Goal: Task Accomplishment & Management: Manage account settings

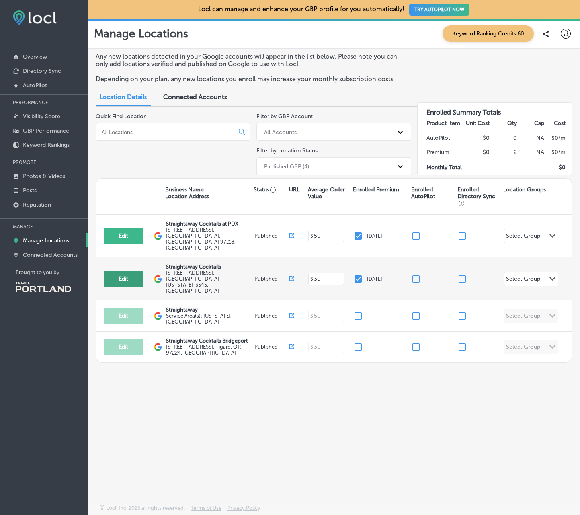
click at [121, 271] on button "Edit" at bounding box center [124, 279] width 40 height 16
select select "US"
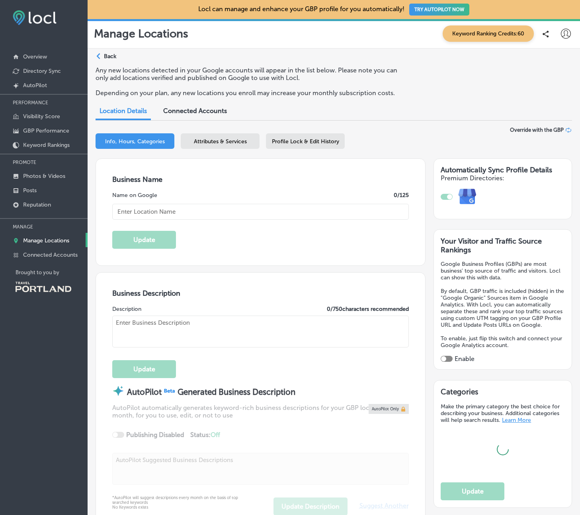
type textarea "Meticulously crafted cocktails, ready for any occasion. Our drinks pay respect …"
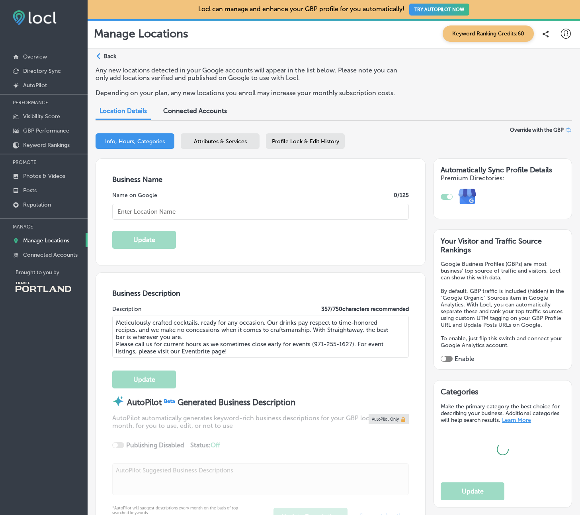
type input "[EMAIL_ADDRESS][DOMAIN_NAME]"
type input "[URL][DOMAIN_NAME]"
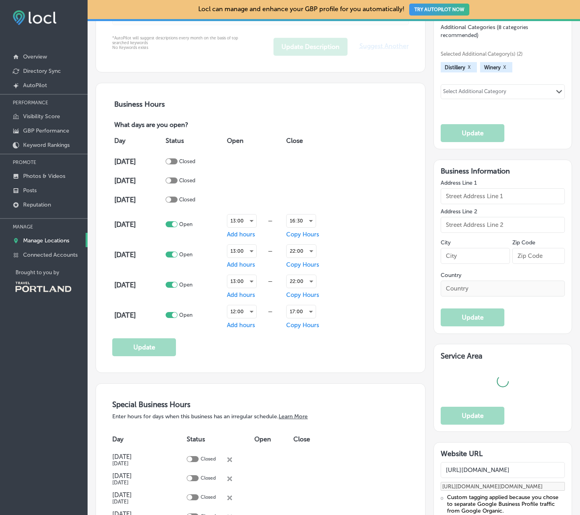
type input "[STREET_ADDRESS]"
type input "[GEOGRAPHIC_DATA]"
type input "97214-3545"
type input "US"
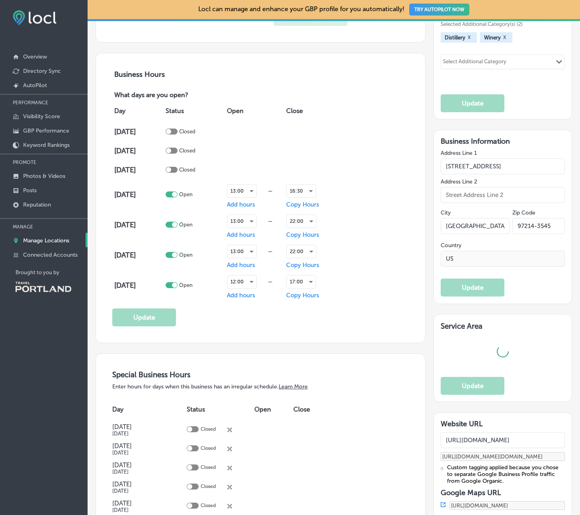
checkbox input "true"
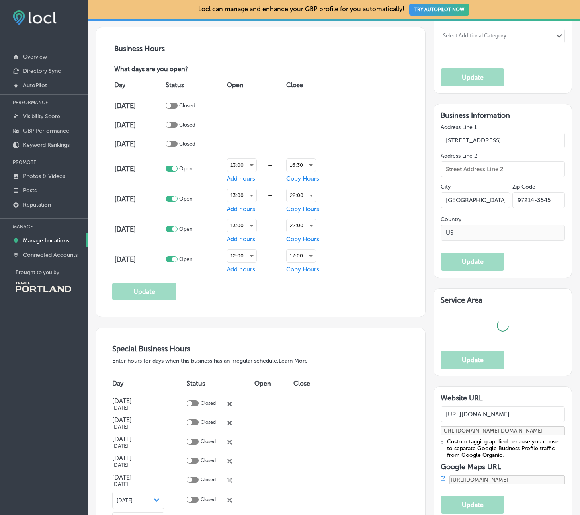
type input "Straightaway Cocktails"
type input "[PHONE_NUMBER]"
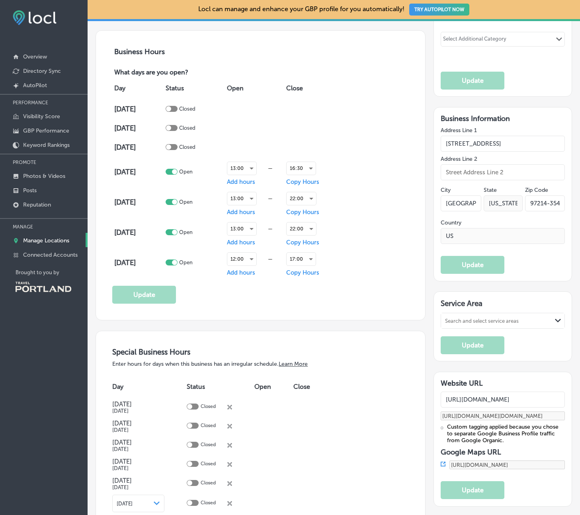
scroll to position [519, 0]
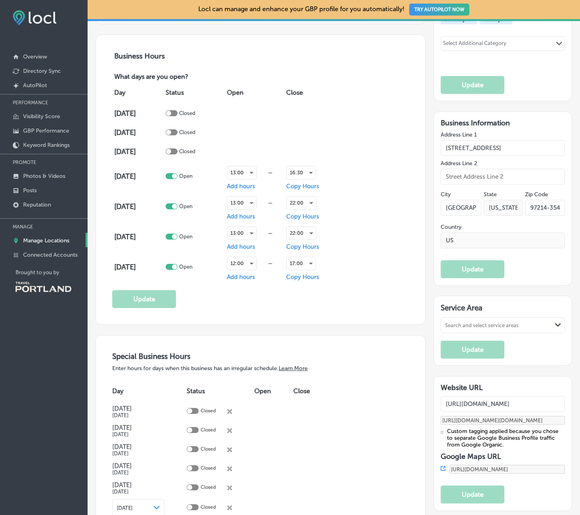
click at [178, 153] on div at bounding box center [172, 152] width 12 height 6
checkbox input "true"
click at [255, 148] on span "Add hours" at bounding box center [241, 151] width 28 height 7
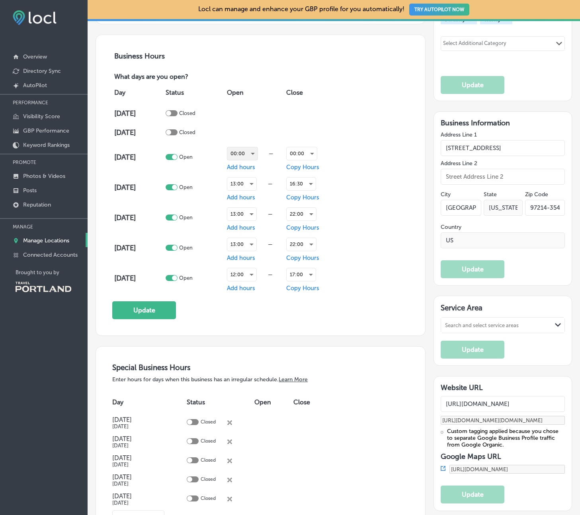
click at [252, 155] on div "00:00" at bounding box center [242, 153] width 30 height 13
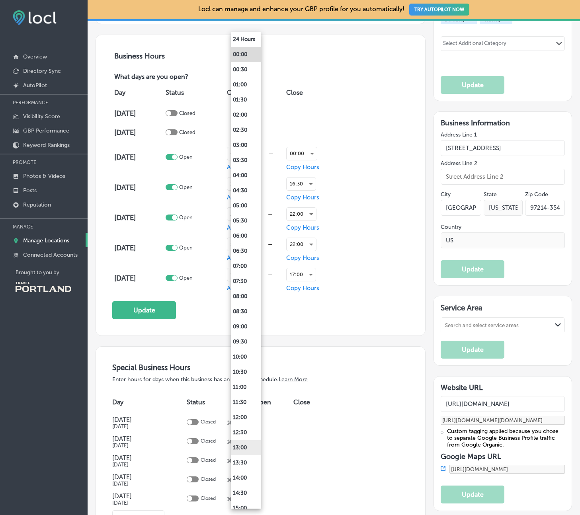
click at [244, 446] on li "13:00" at bounding box center [246, 447] width 30 height 15
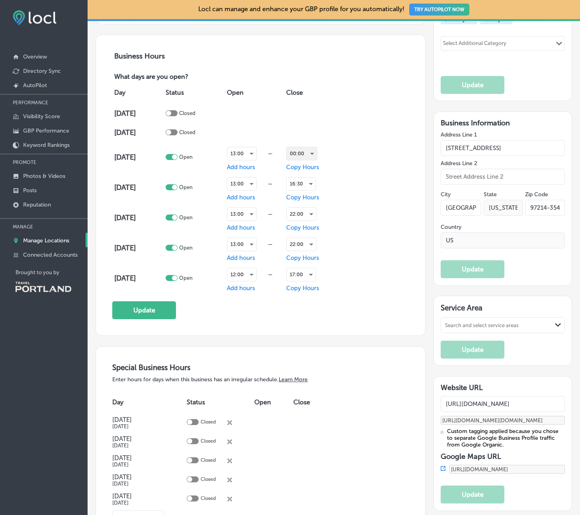
click at [310, 154] on div "00:00" at bounding box center [302, 153] width 30 height 13
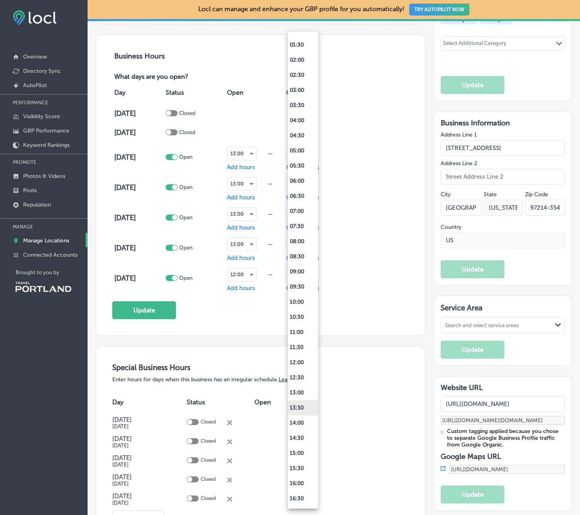
scroll to position [67, 0]
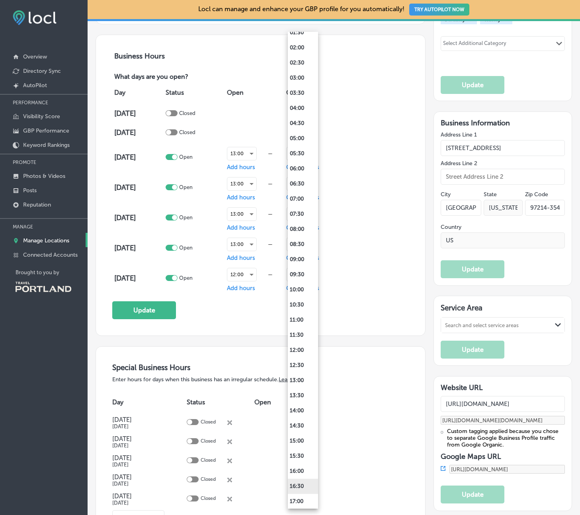
click at [301, 483] on li "16:30" at bounding box center [303, 486] width 30 height 15
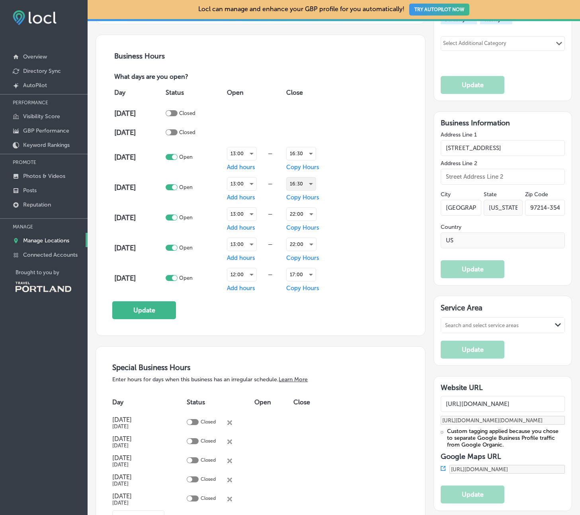
click at [305, 181] on div "16:30" at bounding box center [301, 184] width 29 height 13
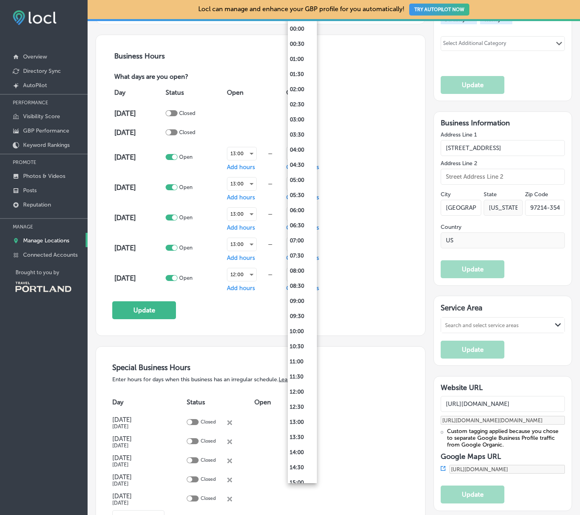
scroll to position [280, 0]
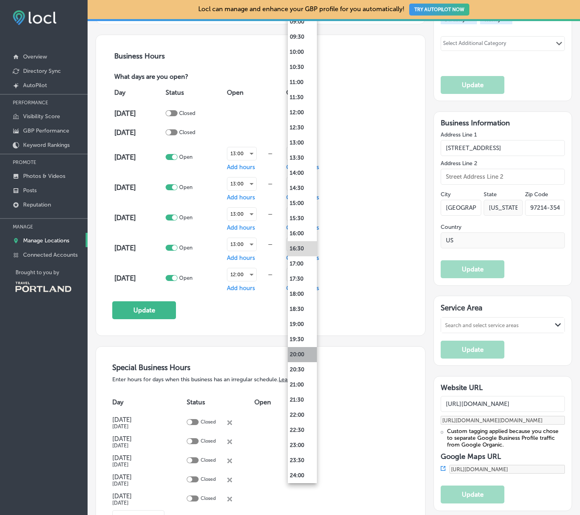
click at [295, 358] on li "20:00" at bounding box center [302, 354] width 29 height 15
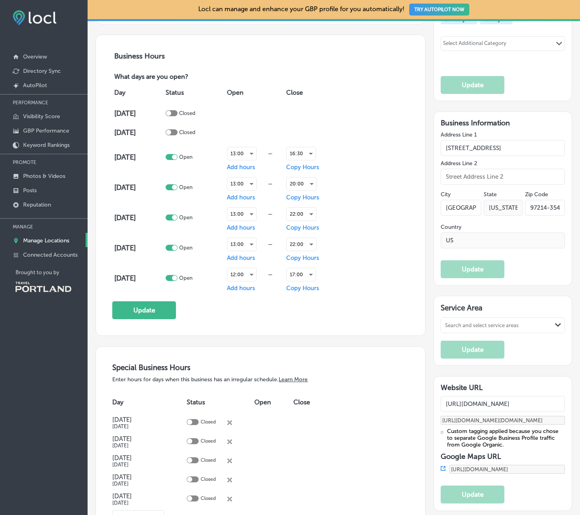
click at [372, 276] on div "Day Status Open Close [DATE] Closed [DATE] Closed [DATE] Open 13:00 — Add hours…" at bounding box center [260, 188] width 296 height 212
click at [151, 311] on button "Update" at bounding box center [144, 310] width 64 height 18
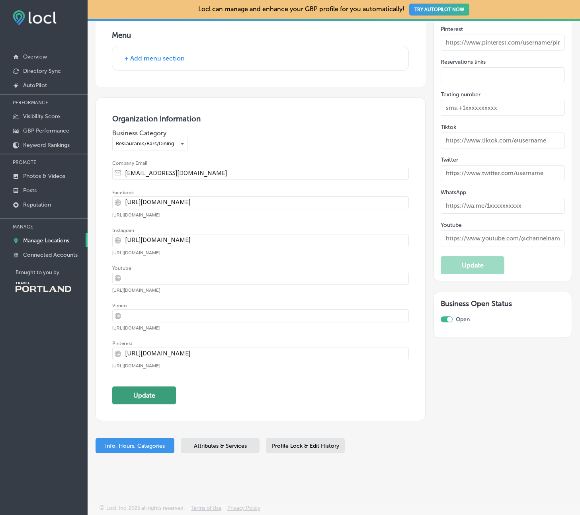
scroll to position [1322, 0]
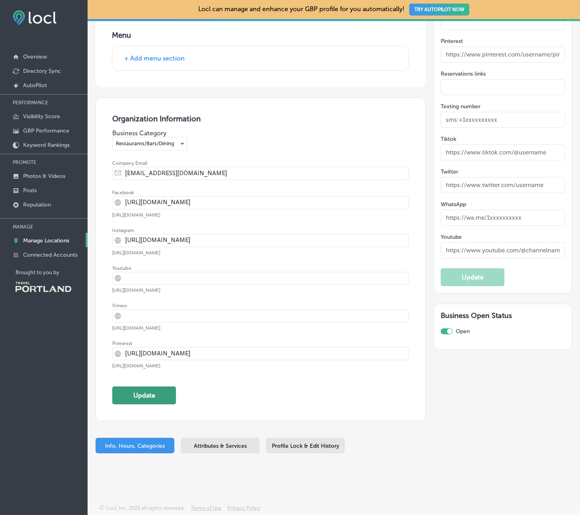
click at [133, 400] on button "Update" at bounding box center [144, 396] width 64 height 18
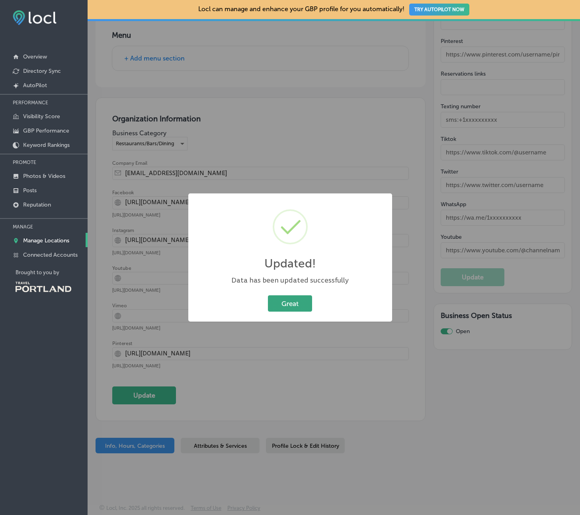
click at [285, 309] on button "Great" at bounding box center [290, 304] width 44 height 16
